Goal: Transaction & Acquisition: Purchase product/service

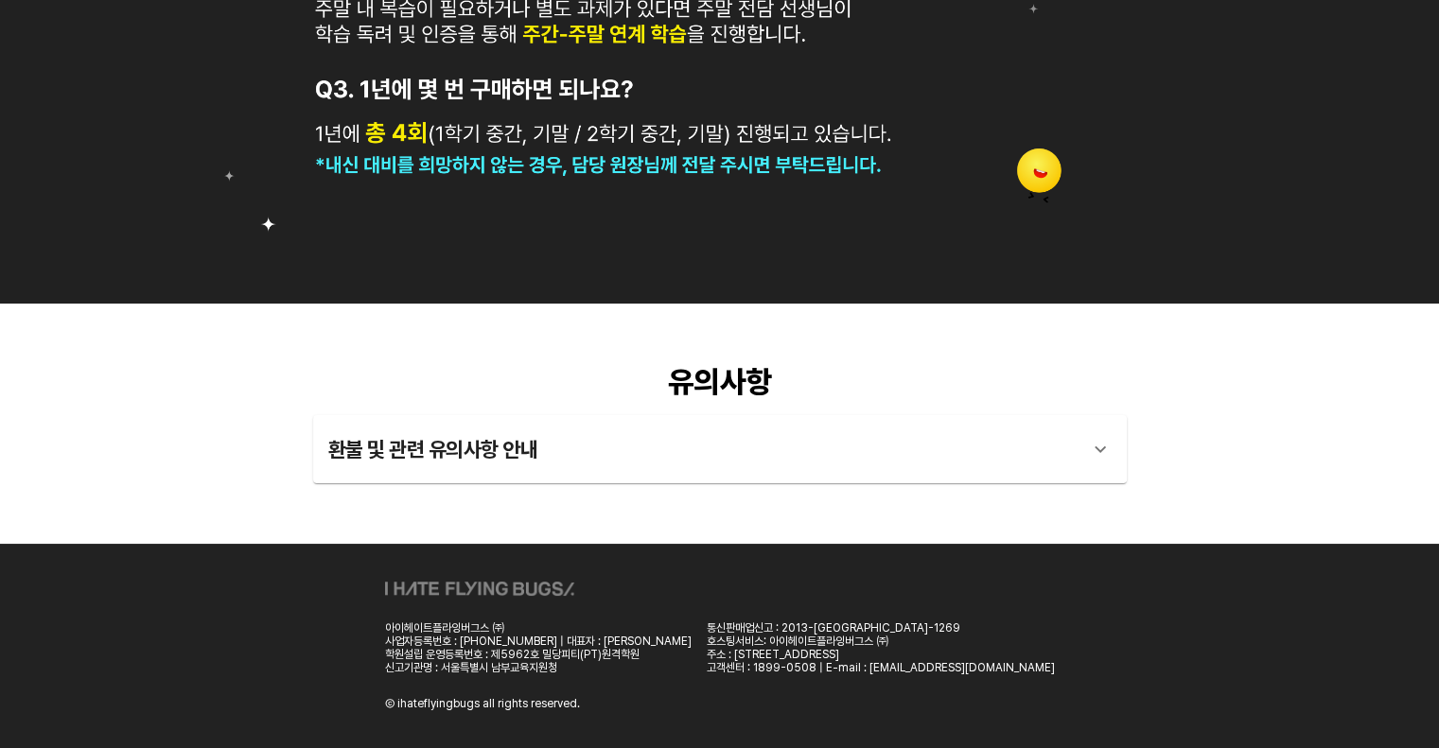
scroll to position [1165, 0]
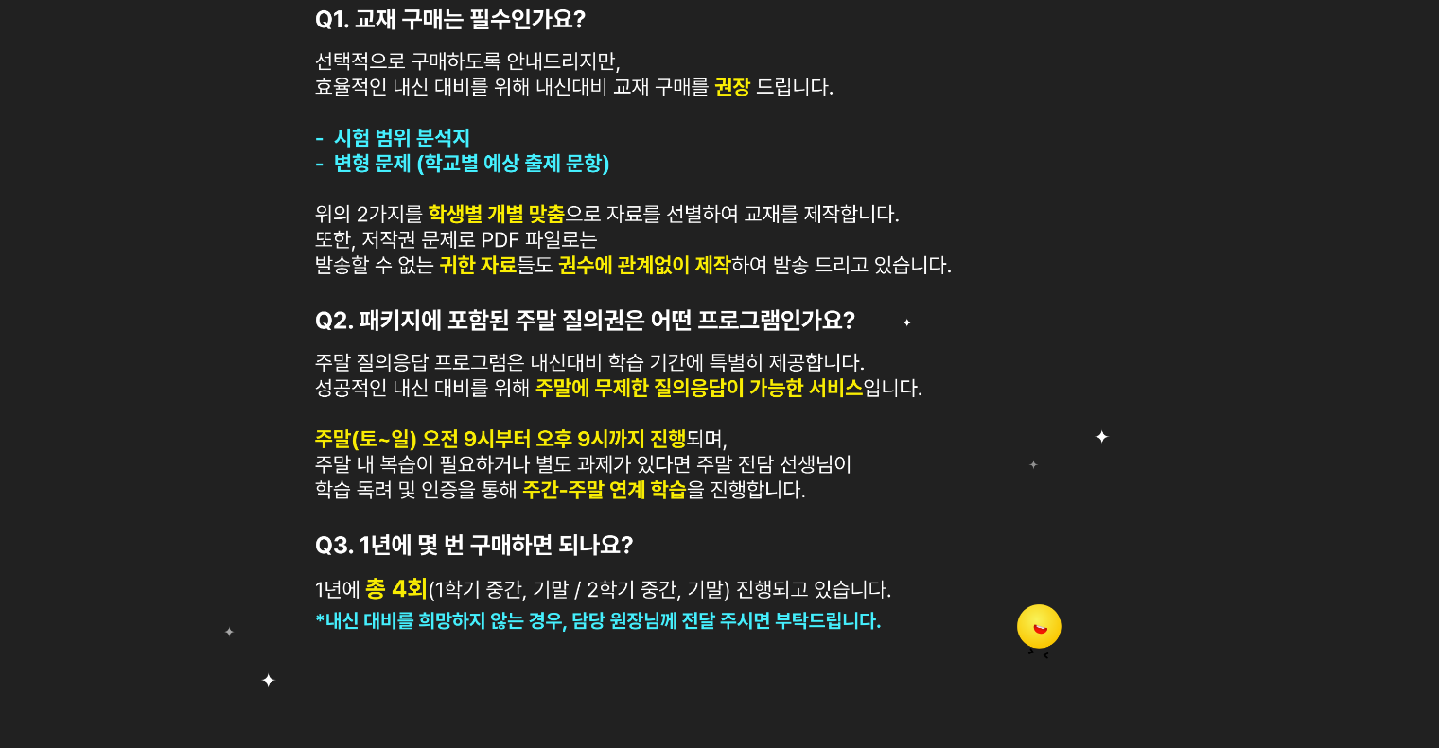
click at [848, 362] on img at bounding box center [719, 286] width 1439 height 948
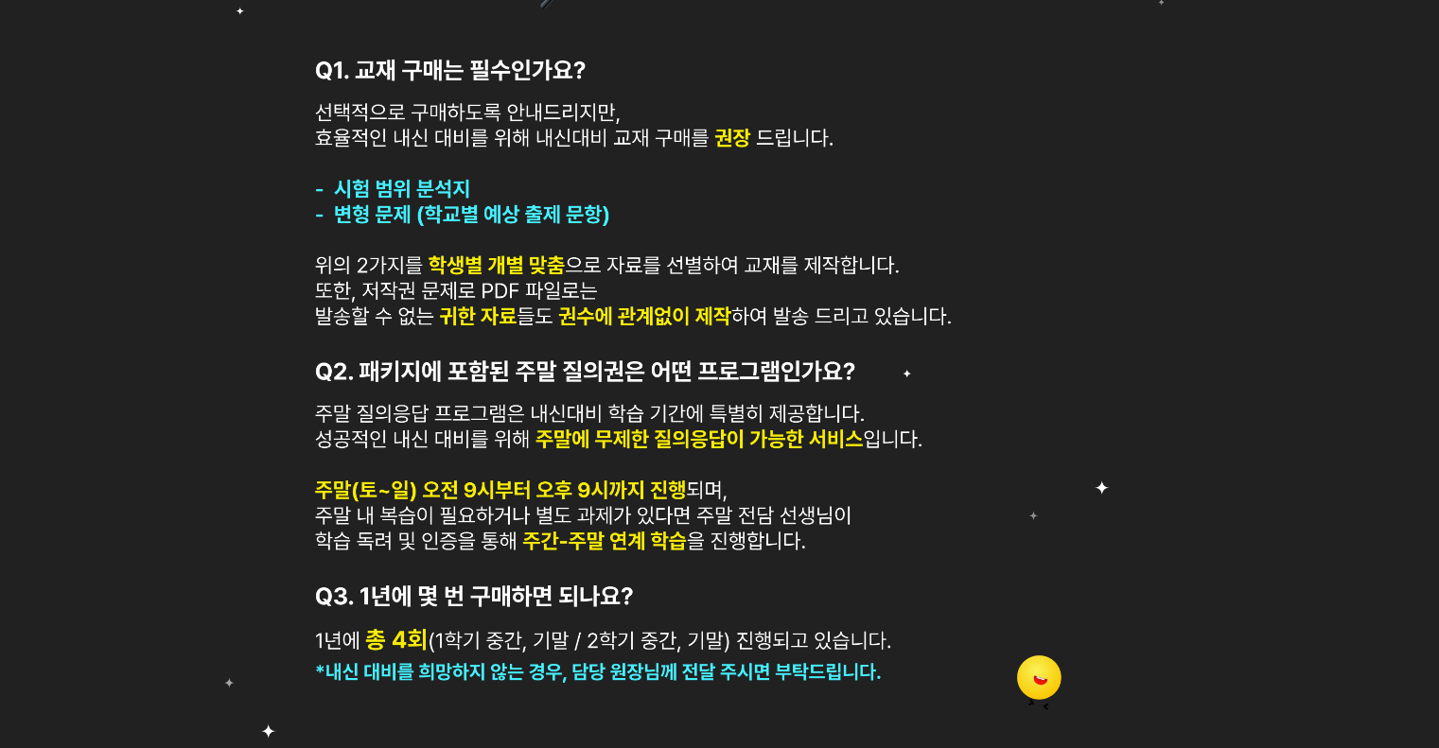
scroll to position [1115, 0]
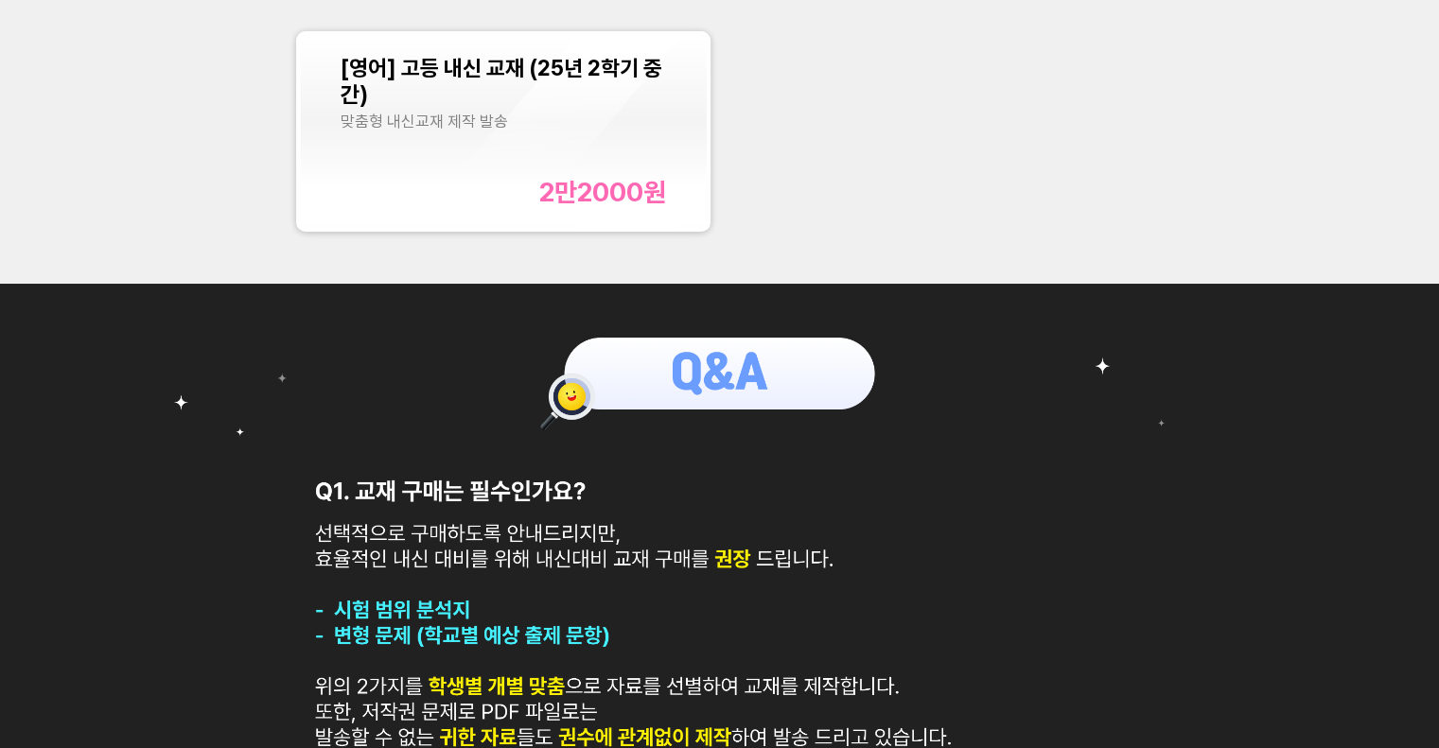
scroll to position [593, 0]
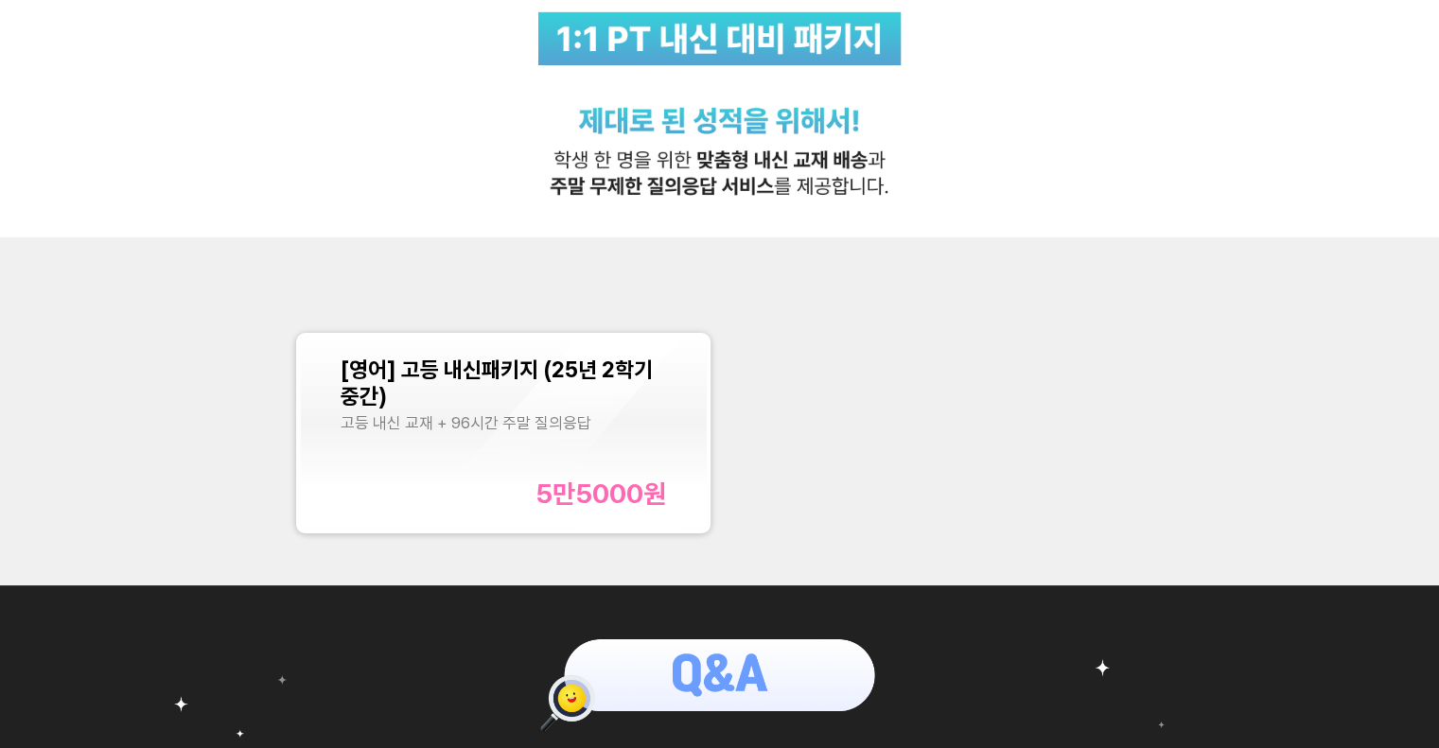
scroll to position [358, 0]
